Goal: Communication & Community: Answer question/provide support

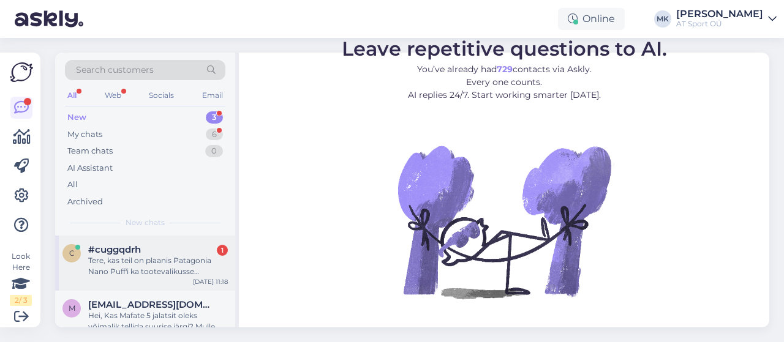
click at [162, 268] on div "Tere, kas teil on plaanis Patagonia Nano Puff'i ka tootevalikusse [PERSON_NAME]?" at bounding box center [158, 266] width 140 height 22
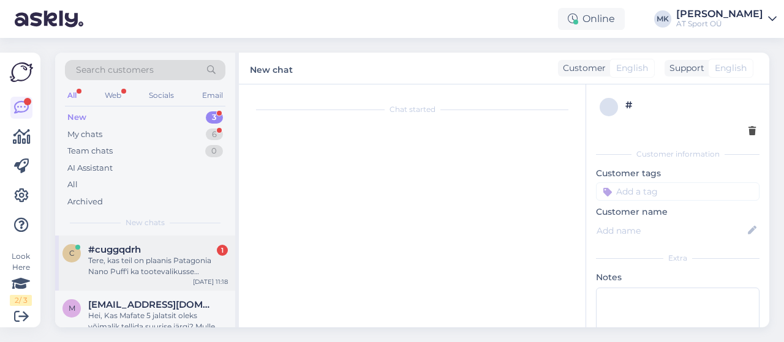
scroll to position [3, 0]
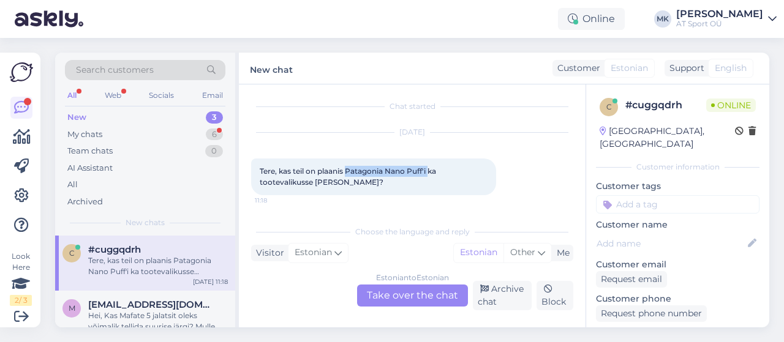
drag, startPoint x: 348, startPoint y: 172, endPoint x: 431, endPoint y: 172, distance: 82.7
click at [431, 172] on span "Tere, kas teil on plaanis Patagonia Nano Puff'i ka tootevalikusse [PERSON_NAME]?" at bounding box center [349, 177] width 178 height 20
copy span "Patagonia Nano Puff'i"
click at [422, 293] on div "Estonian to Estonian Take over the chat" at bounding box center [412, 296] width 111 height 22
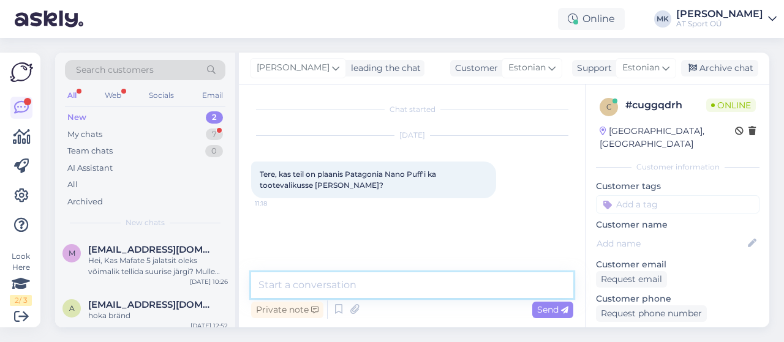
click at [301, 283] on textarea at bounding box center [412, 285] width 322 height 26
type textarea "Tere"
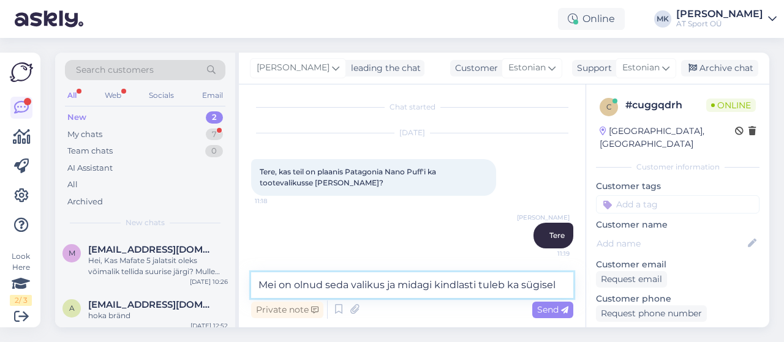
type textarea "Mei on olnud seda valikus ja midagi kindlasti tuleb ka sügisel."
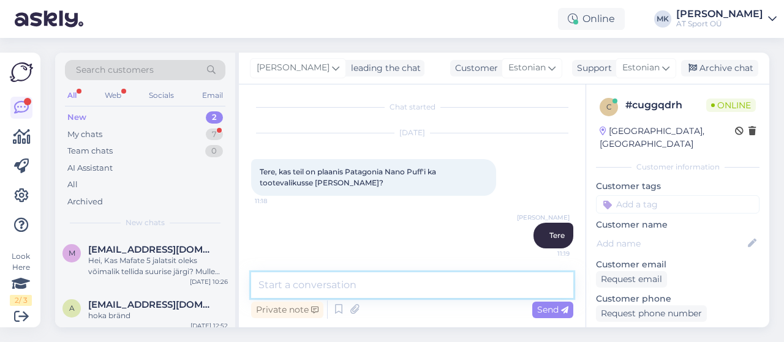
scroll to position [66, 0]
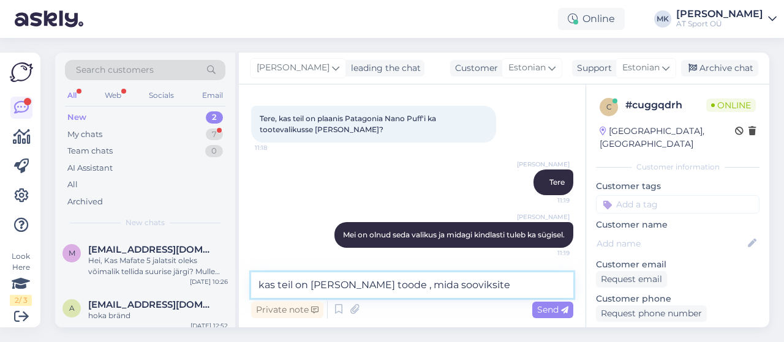
type textarea "kas teil on [PERSON_NAME] toode , mida sooviksite ?"
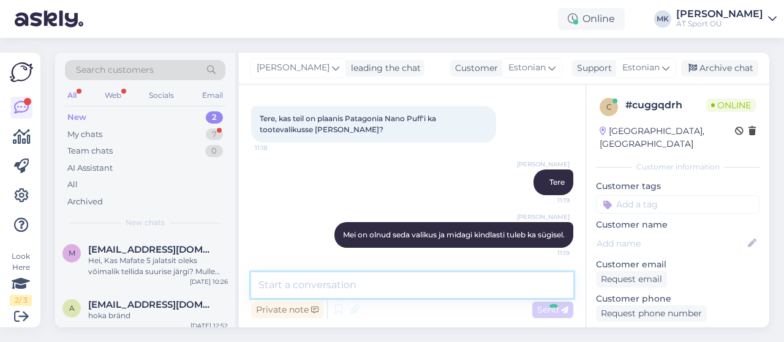
scroll to position [119, 0]
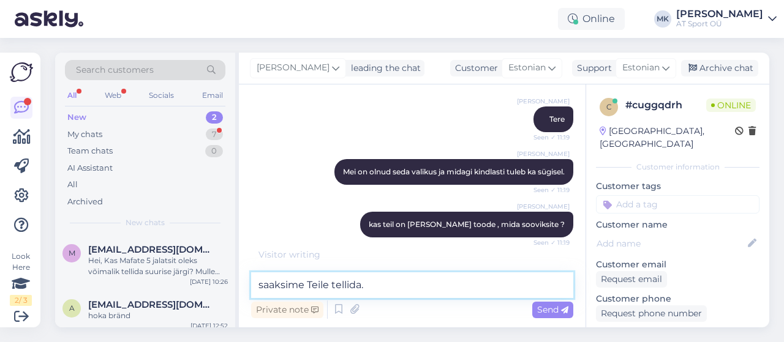
type textarea "saaksime Teile tellida."
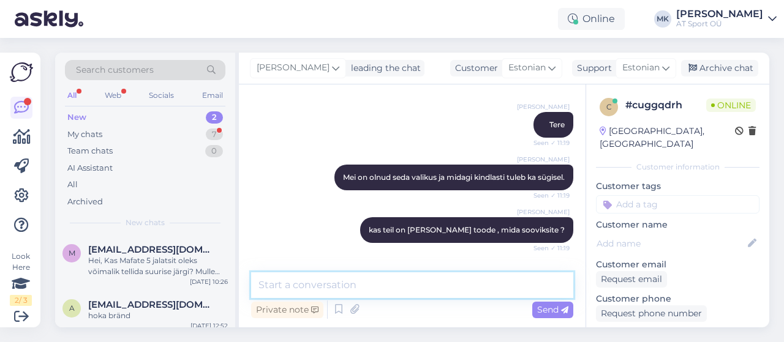
scroll to position [70, 0]
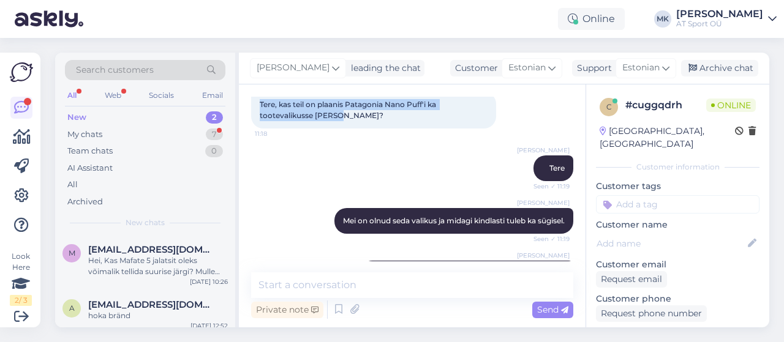
drag, startPoint x: 351, startPoint y: 113, endPoint x: 258, endPoint y: 107, distance: 92.7
click at [258, 107] on div "Tere, kas teil on plaanis Patagonia Nano Puff'i ka tootevalikusse [PERSON_NAME]…" at bounding box center [373, 110] width 245 height 37
copy span "Tere, kas teil on plaanis Patagonia Nano Puff'i ka tootevalikusse [PERSON_NAME]?"
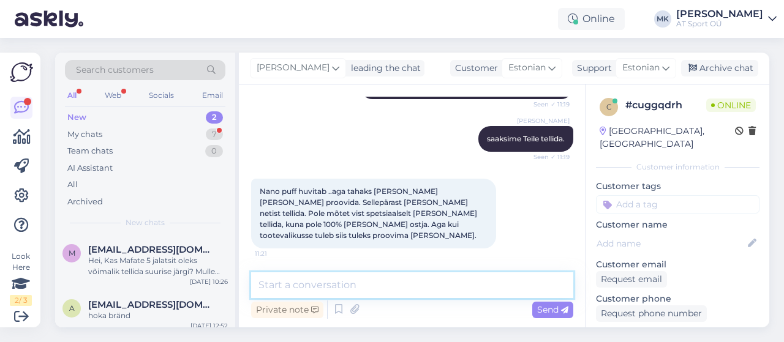
click at [306, 288] on textarea at bounding box center [412, 285] width 322 height 26
click at [457, 283] on textarea at bounding box center [412, 285] width 322 height 26
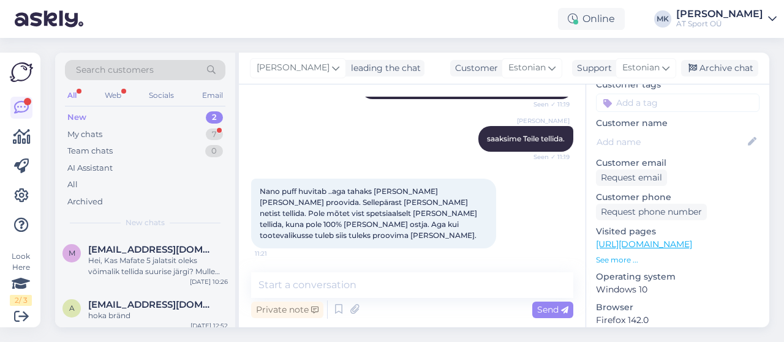
click at [622, 255] on p "See more ..." at bounding box center [677, 260] width 163 height 11
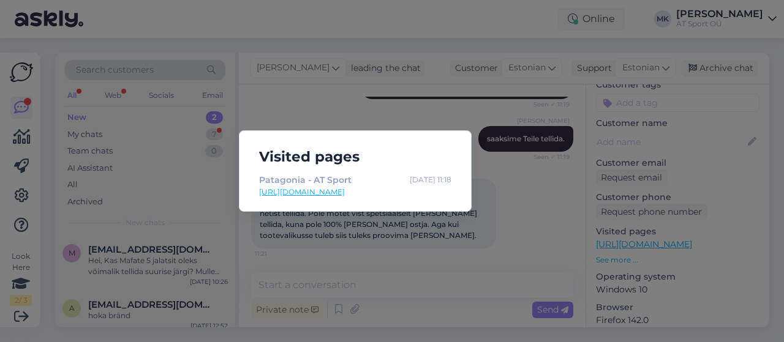
drag, startPoint x: 546, startPoint y: 215, endPoint x: 476, endPoint y: 233, distance: 72.8
click at [545, 217] on div "Visited pages Patagonia - AT Sport [DATE] 11:18 [URL][DOMAIN_NAME]" at bounding box center [392, 171] width 784 height 342
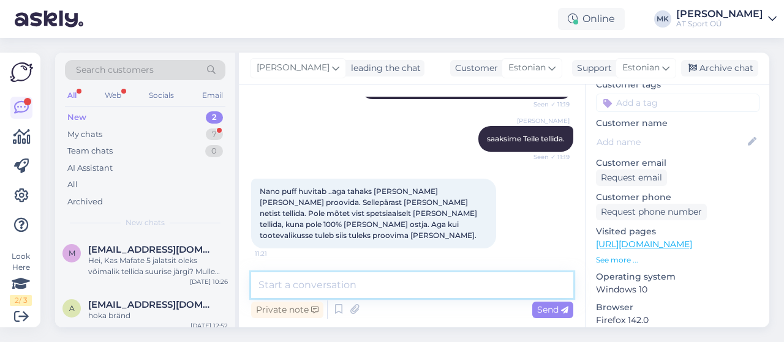
click at [318, 279] on textarea at bounding box center [412, 285] width 322 height 26
click at [426, 284] on textarea at bounding box center [412, 285] width 322 height 26
type textarea "L"
type textarea "M"
type textarea "k"
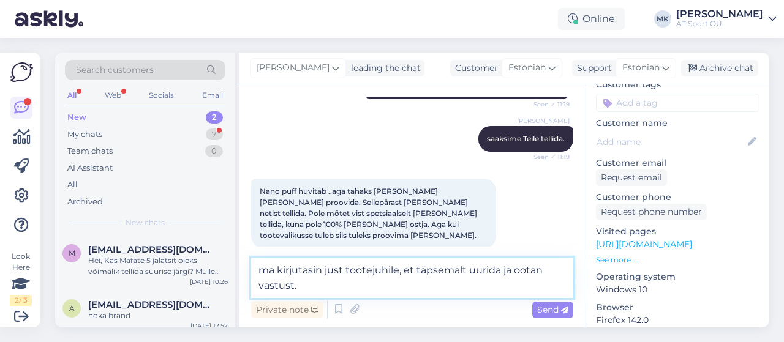
type textarea "ma kirjutasin just tootejuhile, et täpsemalt uurida ja ootan vastust."
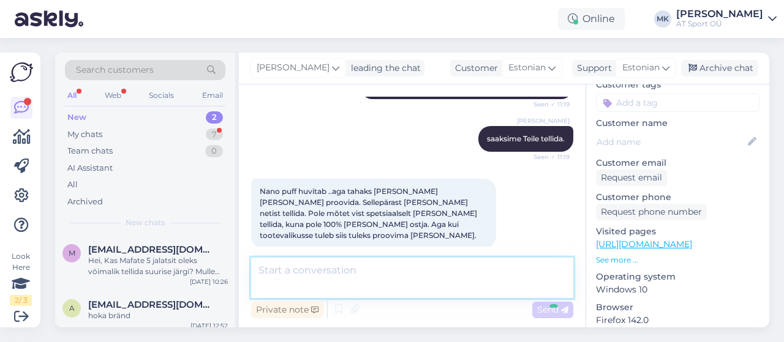
scroll to position [321, 0]
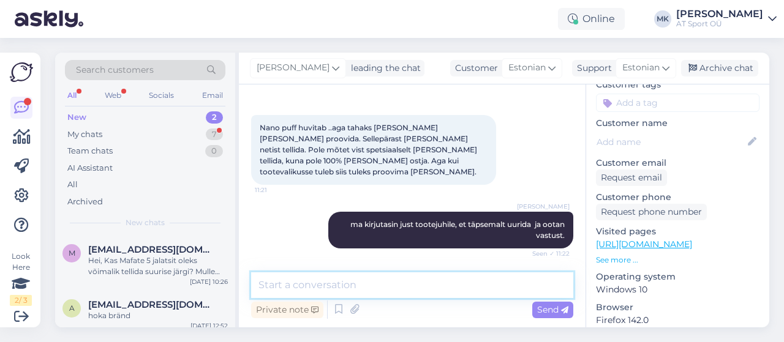
click at [403, 294] on textarea at bounding box center [412, 285] width 322 height 26
paste textarea "Nano puffi pole tellinud, kuna Micro puff on parem toode."
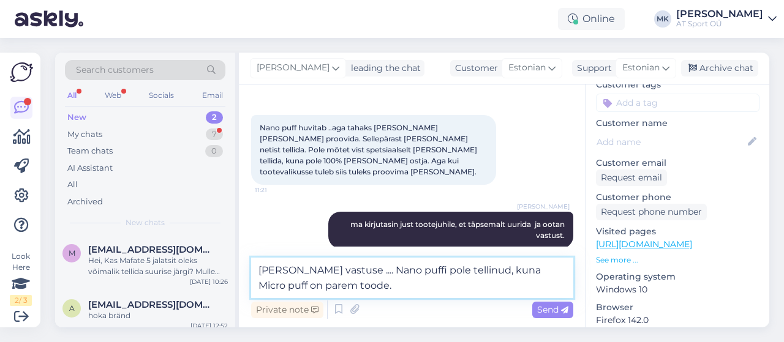
click at [388, 282] on textarea "[PERSON_NAME] vastuse .... Nano puffi pole tellinud, kuna Micro puff on parem t…" at bounding box center [412, 278] width 322 height 40
type textarea "[PERSON_NAME] vastuse .... Nano puffi pole tellinud, kuna Micro puff on parem t…"
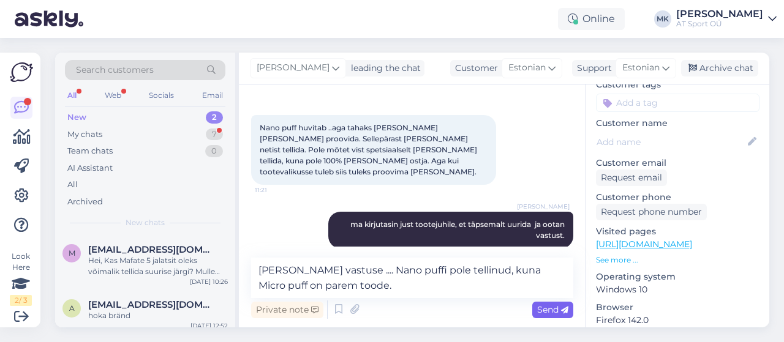
click at [553, 312] on span "Send" at bounding box center [552, 309] width 31 height 11
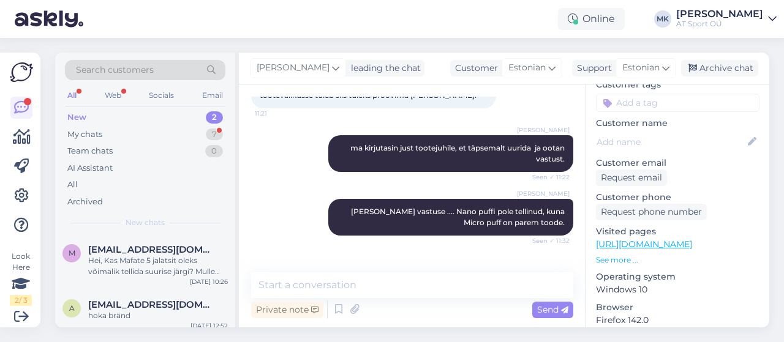
scroll to position [459, 0]
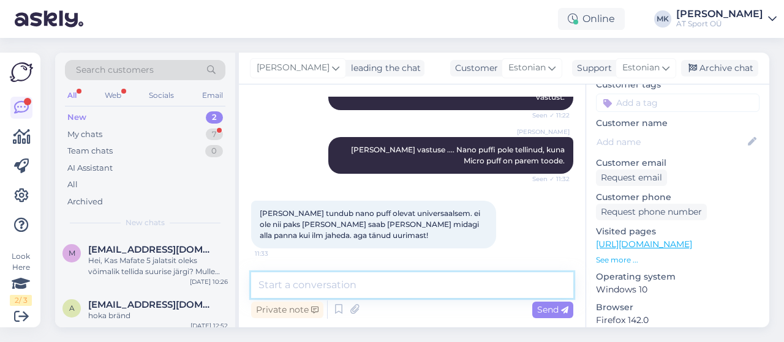
click at [309, 283] on textarea at bounding box center [412, 285] width 322 height 26
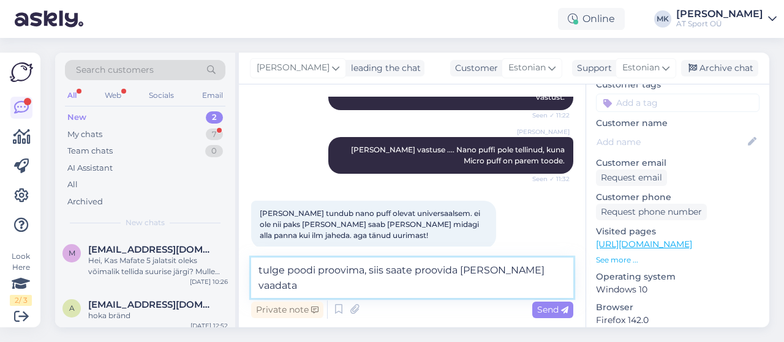
type textarea "tulge poodi proovima, siis saate proovida [PERSON_NAME] vaadata"
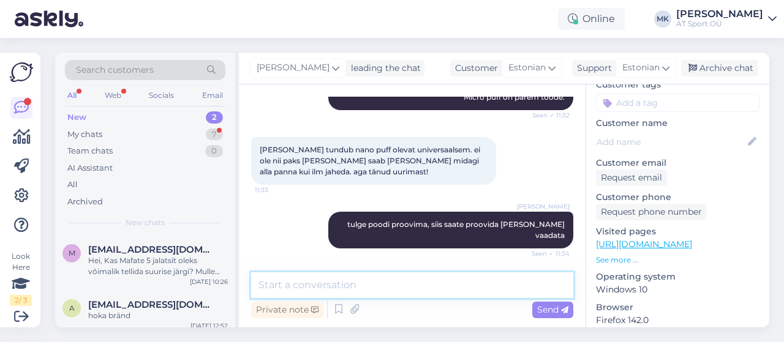
scroll to position [576, 0]
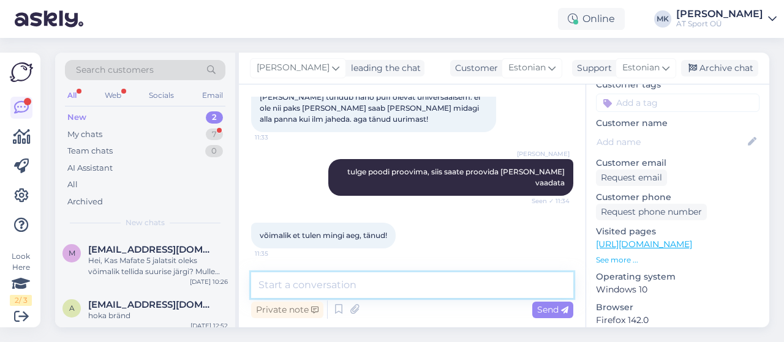
click at [310, 290] on textarea at bounding box center [412, 285] width 322 height 26
type textarea "t"
type textarea "Jääme Teid ootama. Ilusat päeva jätku."
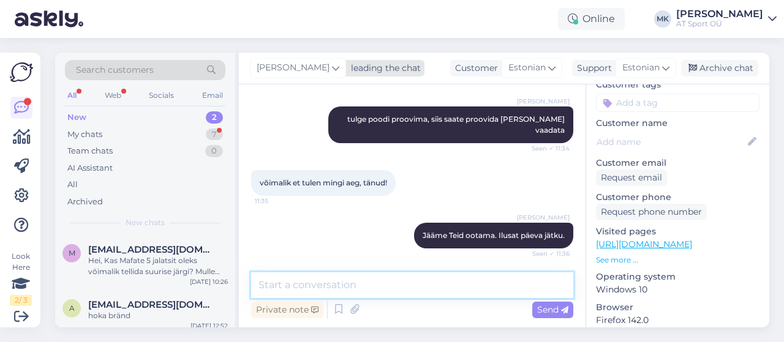
scroll to position [681, 0]
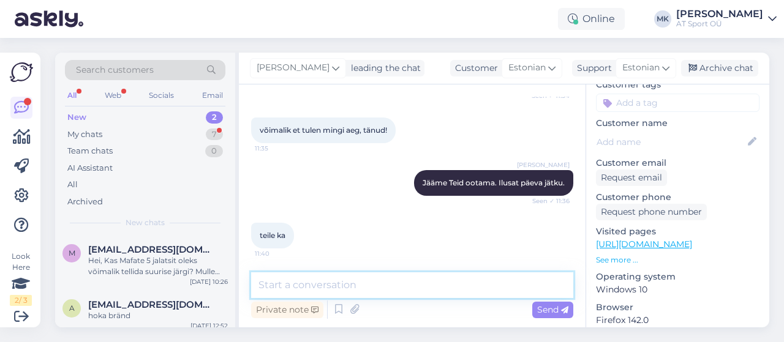
click at [277, 288] on textarea at bounding box center [412, 285] width 322 height 26
type textarea "Tänud!"
